Goal: Transaction & Acquisition: Obtain resource

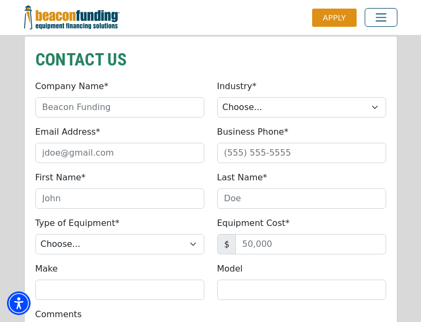
scroll to position [911, 0]
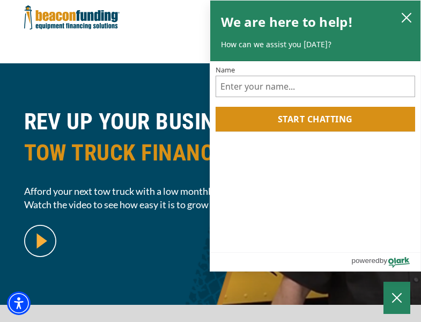
scroll to position [262, 0]
